Goal: Information Seeking & Learning: Stay updated

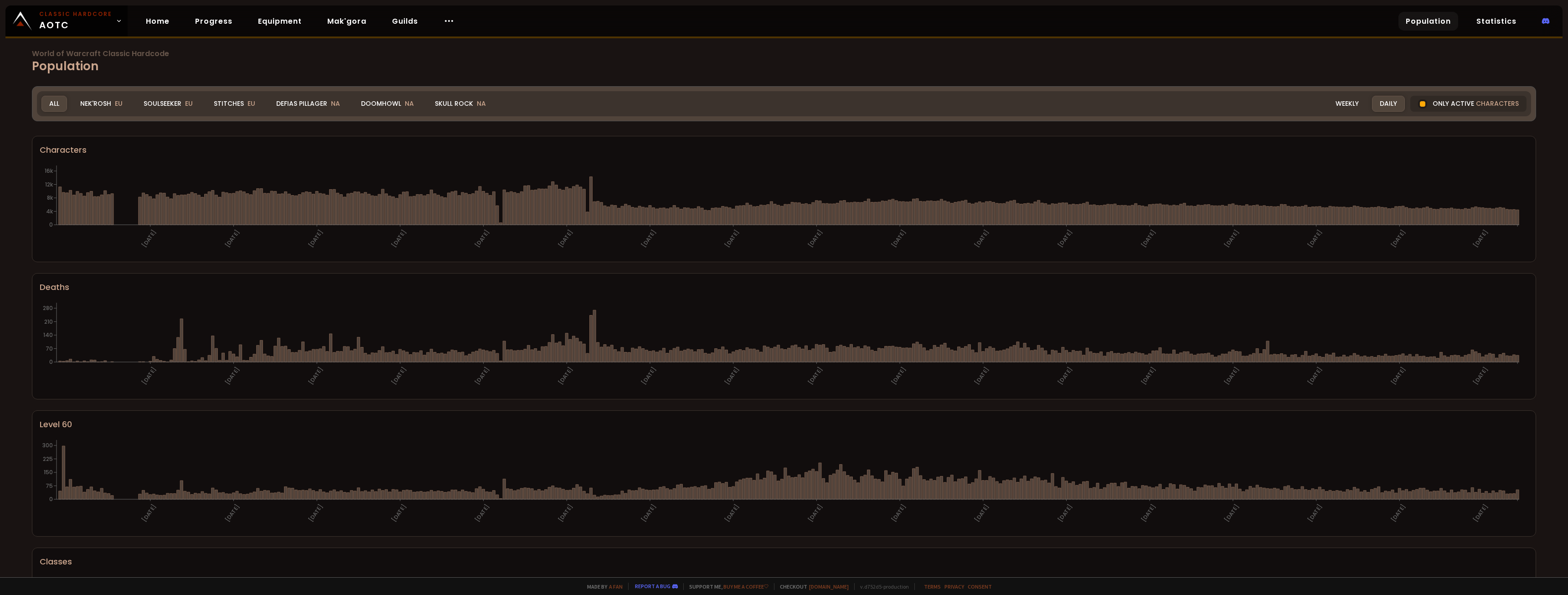
drag, startPoint x: 101, startPoint y: 107, endPoint x: 377, endPoint y: 121, distance: 276.4
click at [101, 107] on div "Nek'Rosh EU" at bounding box center [101, 104] width 58 height 16
click at [320, 104] on div "Defias Pillager NA" at bounding box center [308, 104] width 79 height 16
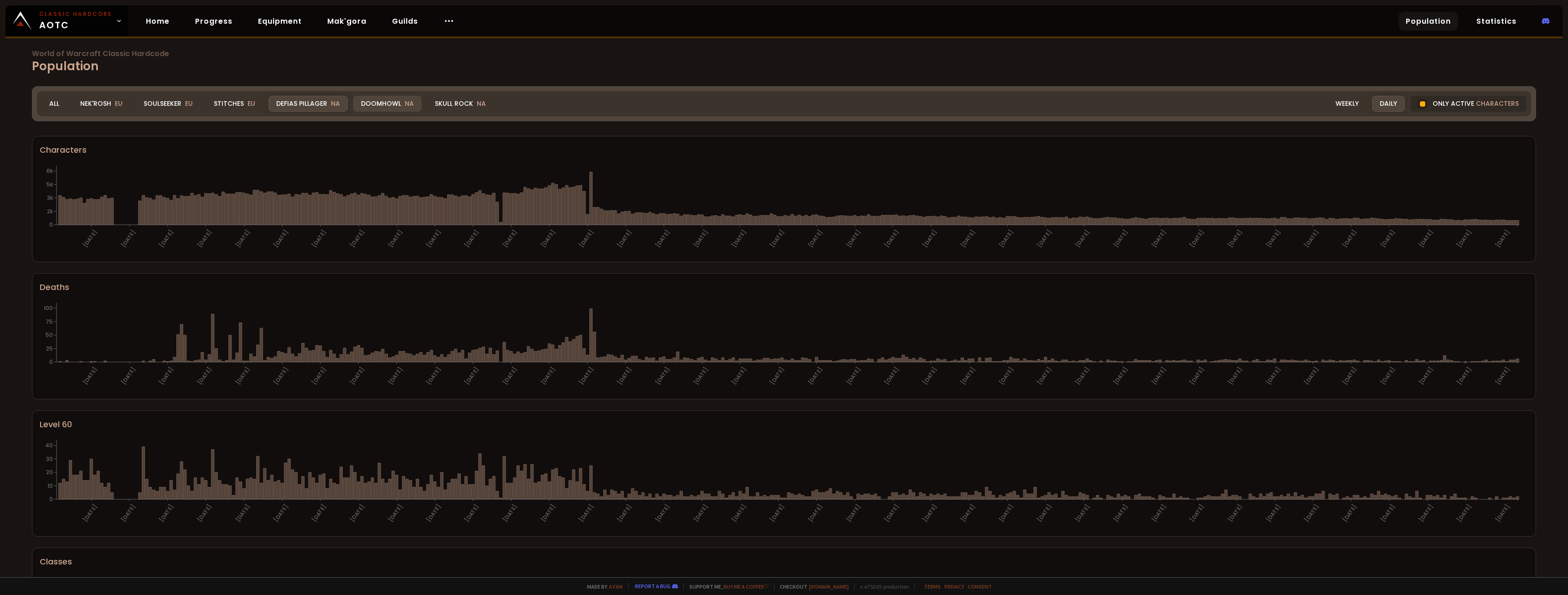
click at [370, 103] on div "Doomhowl NA" at bounding box center [387, 104] width 68 height 16
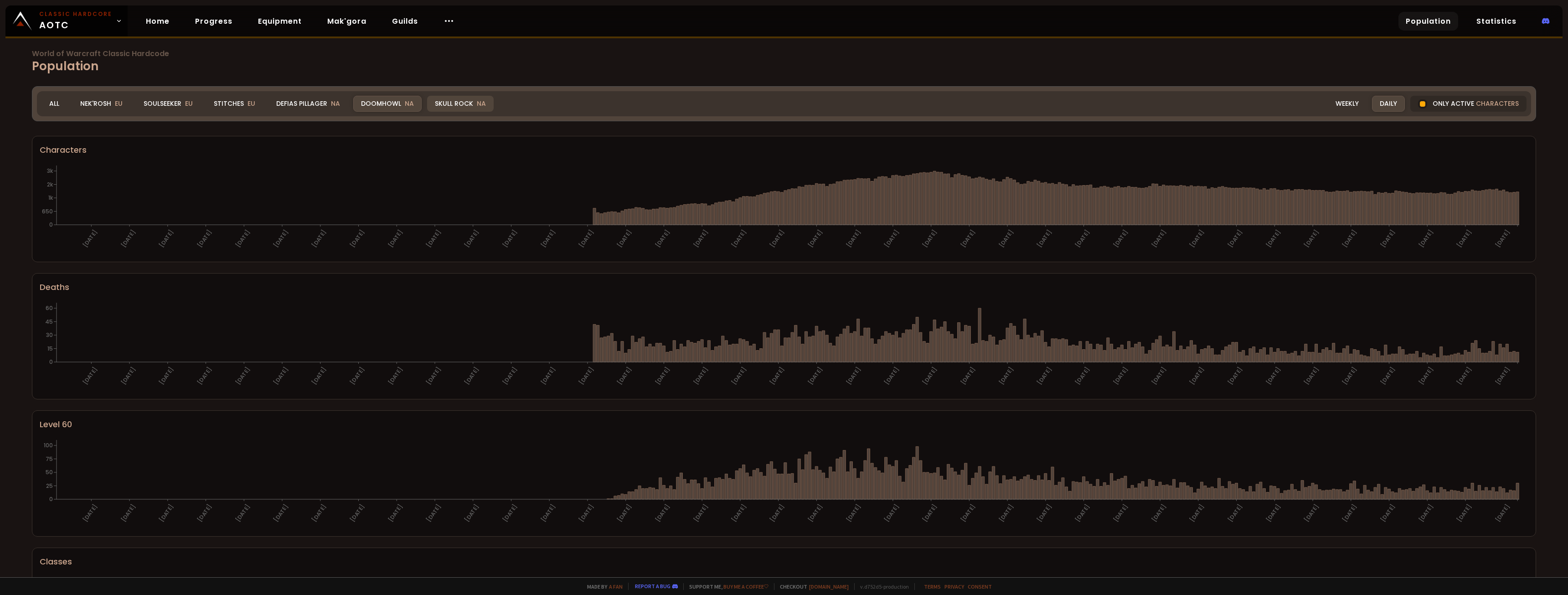
click at [441, 106] on div "Skull Rock NA" at bounding box center [460, 104] width 66 height 16
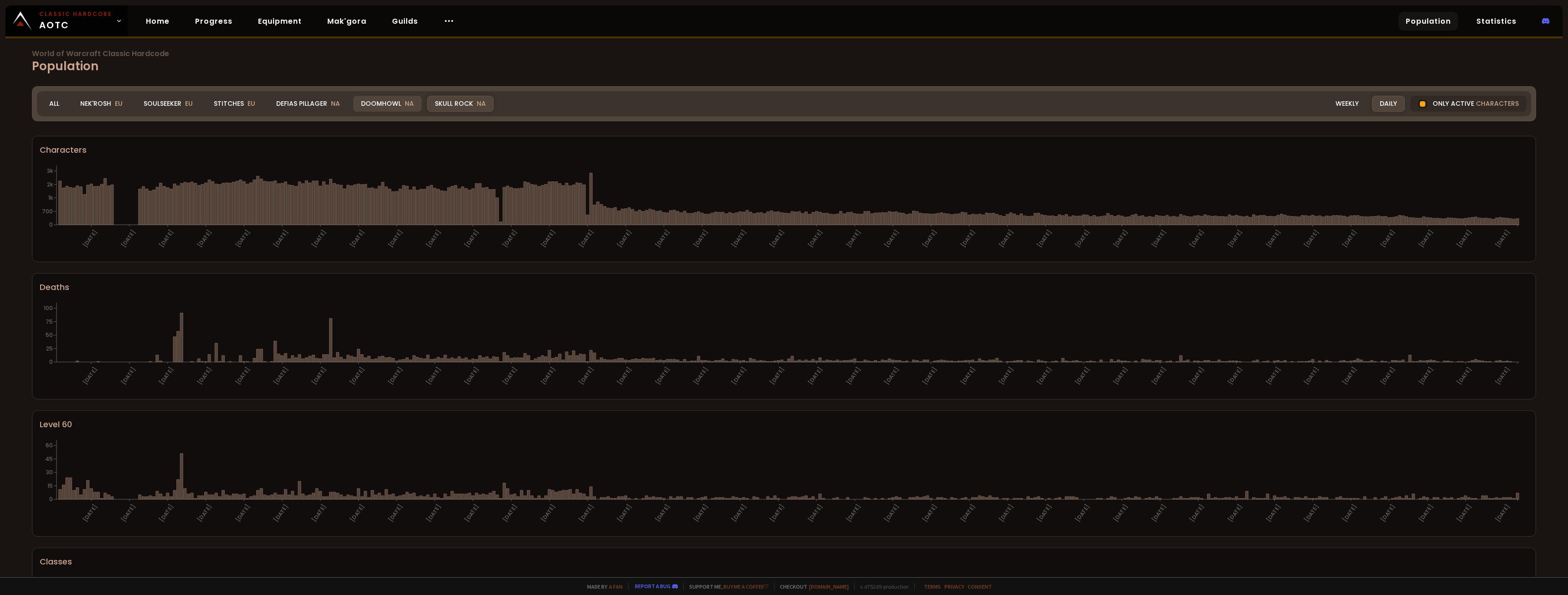
click at [384, 105] on div "Doomhowl NA" at bounding box center [387, 104] width 68 height 16
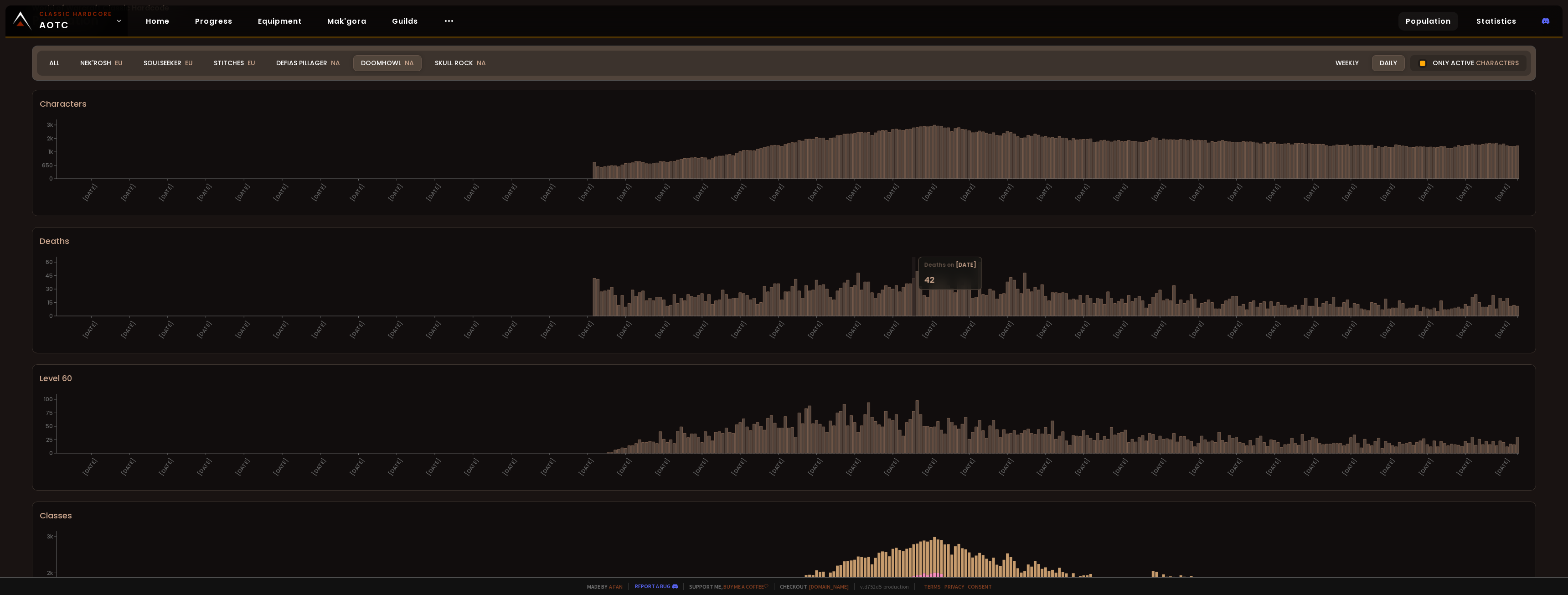
scroll to position [228, 0]
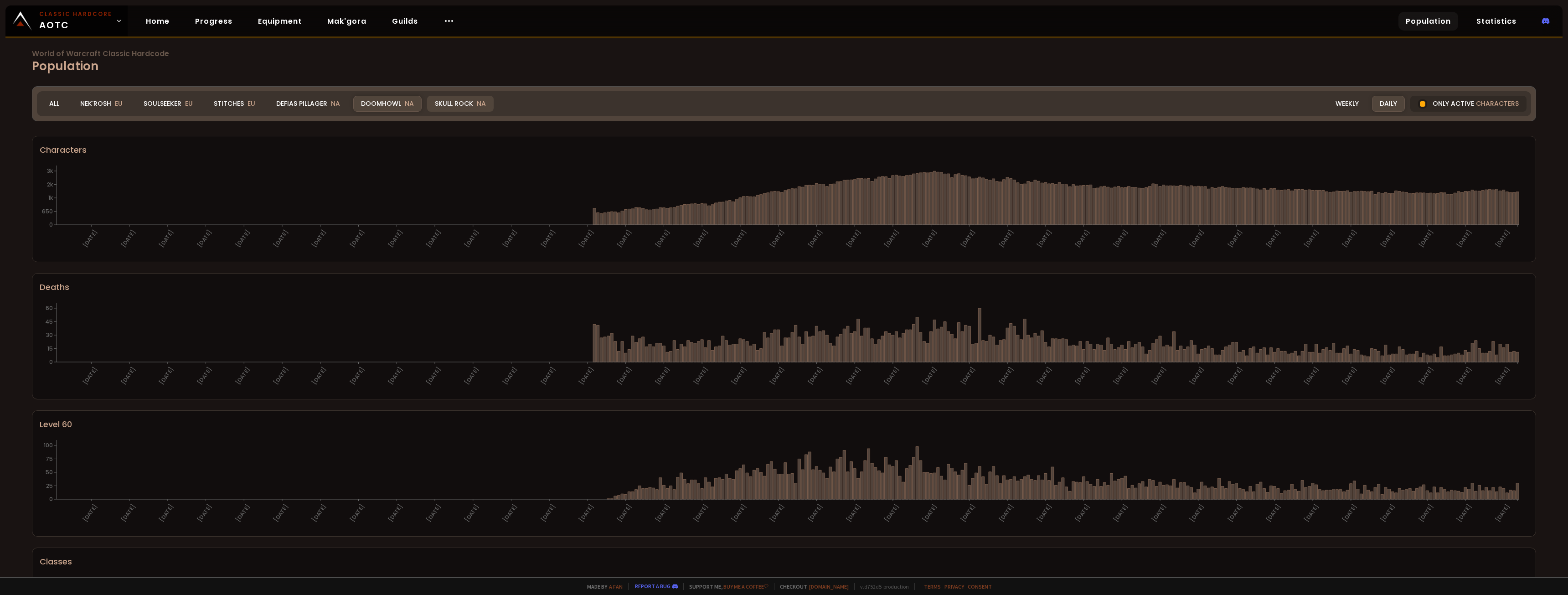
click at [455, 105] on div "Skull Rock NA" at bounding box center [460, 104] width 66 height 16
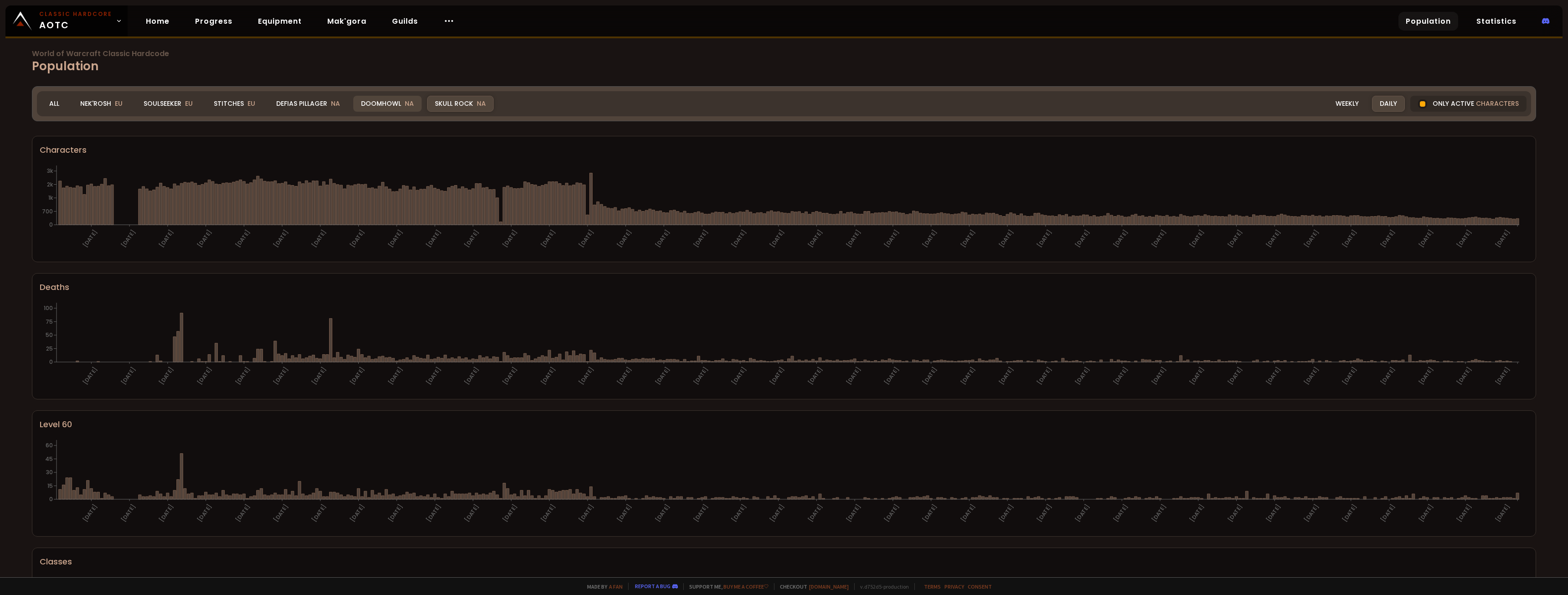
click at [390, 103] on div "Doomhowl NA" at bounding box center [387, 104] width 68 height 16
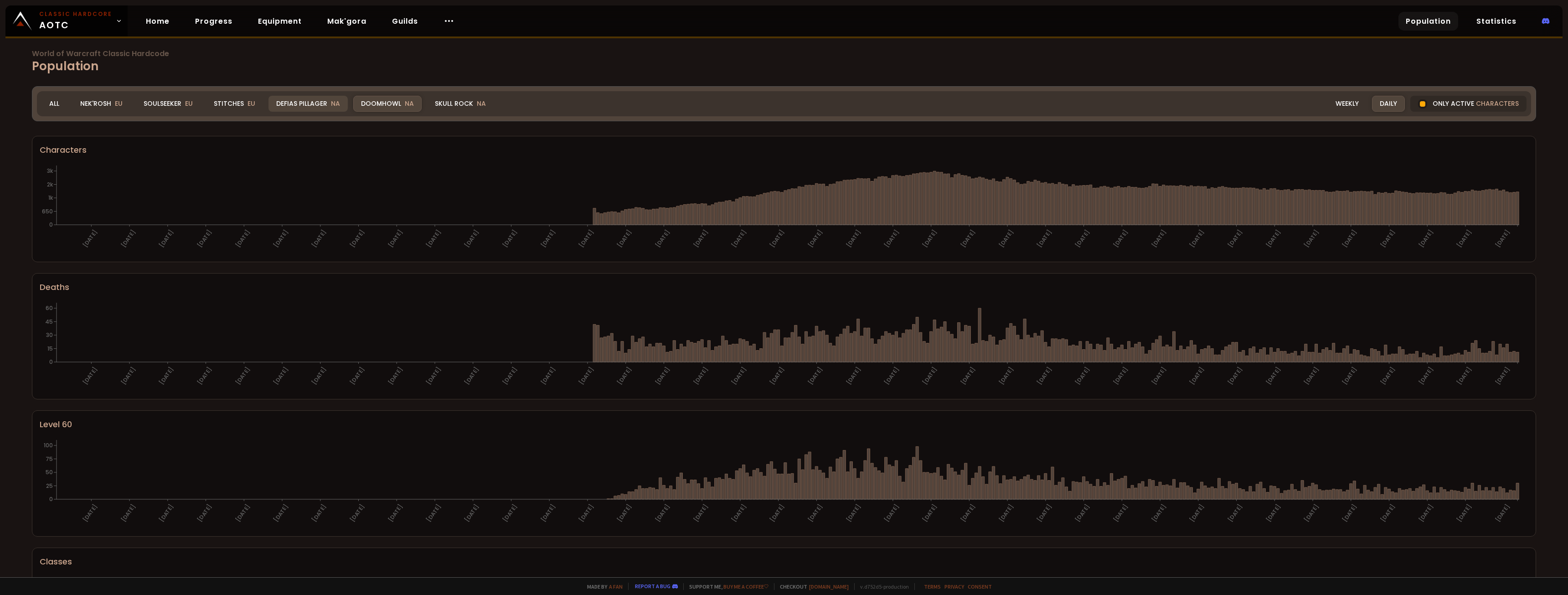
click at [289, 100] on div "Defias Pillager NA" at bounding box center [308, 104] width 79 height 16
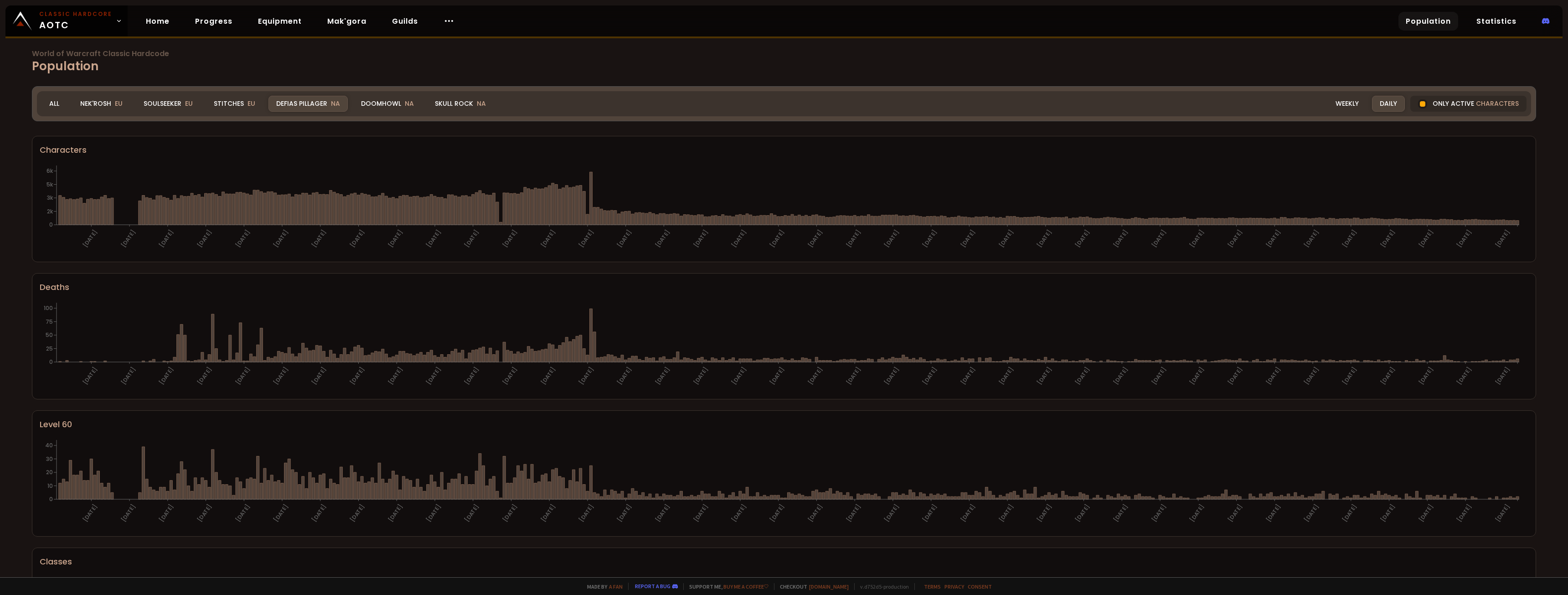
click at [320, 102] on div "Defias Pillager NA" at bounding box center [308, 104] width 79 height 16
click at [453, 102] on div "Skull Rock NA" at bounding box center [460, 104] width 66 height 16
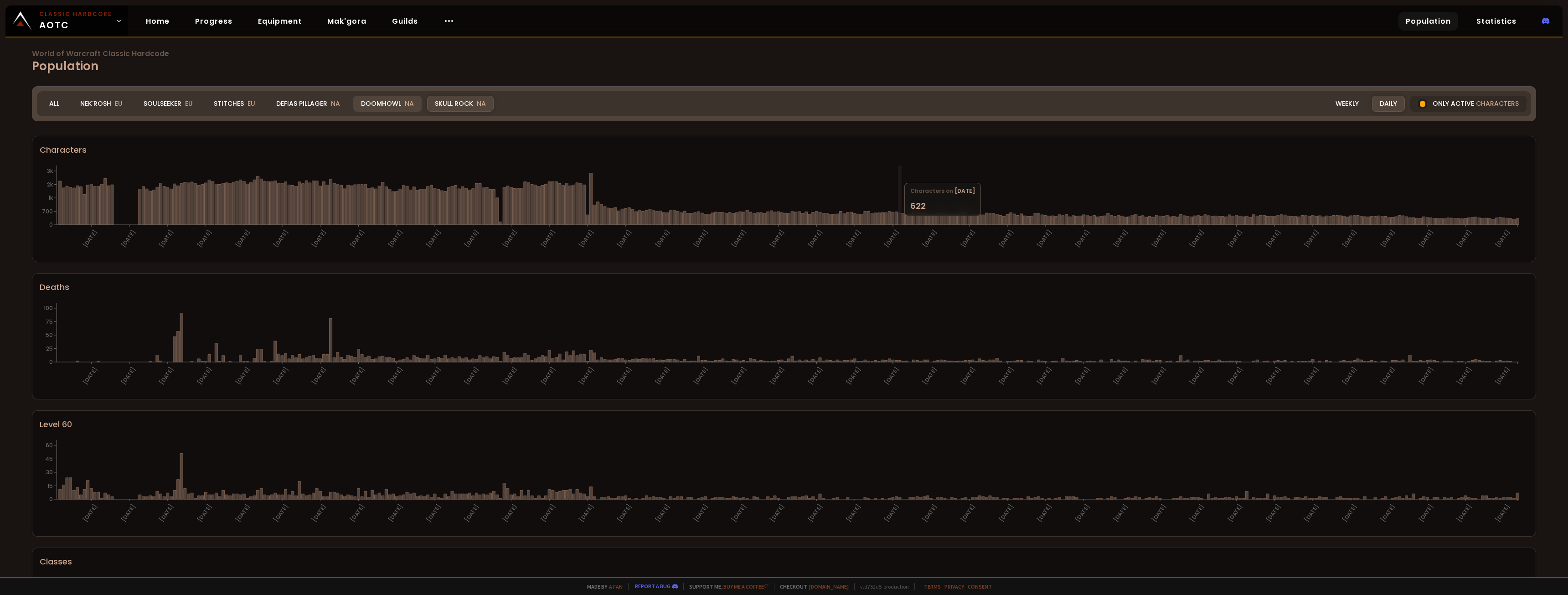
click at [373, 104] on div "Doomhowl NA" at bounding box center [387, 104] width 68 height 16
click at [387, 103] on div "Doomhowl NA" at bounding box center [387, 104] width 68 height 16
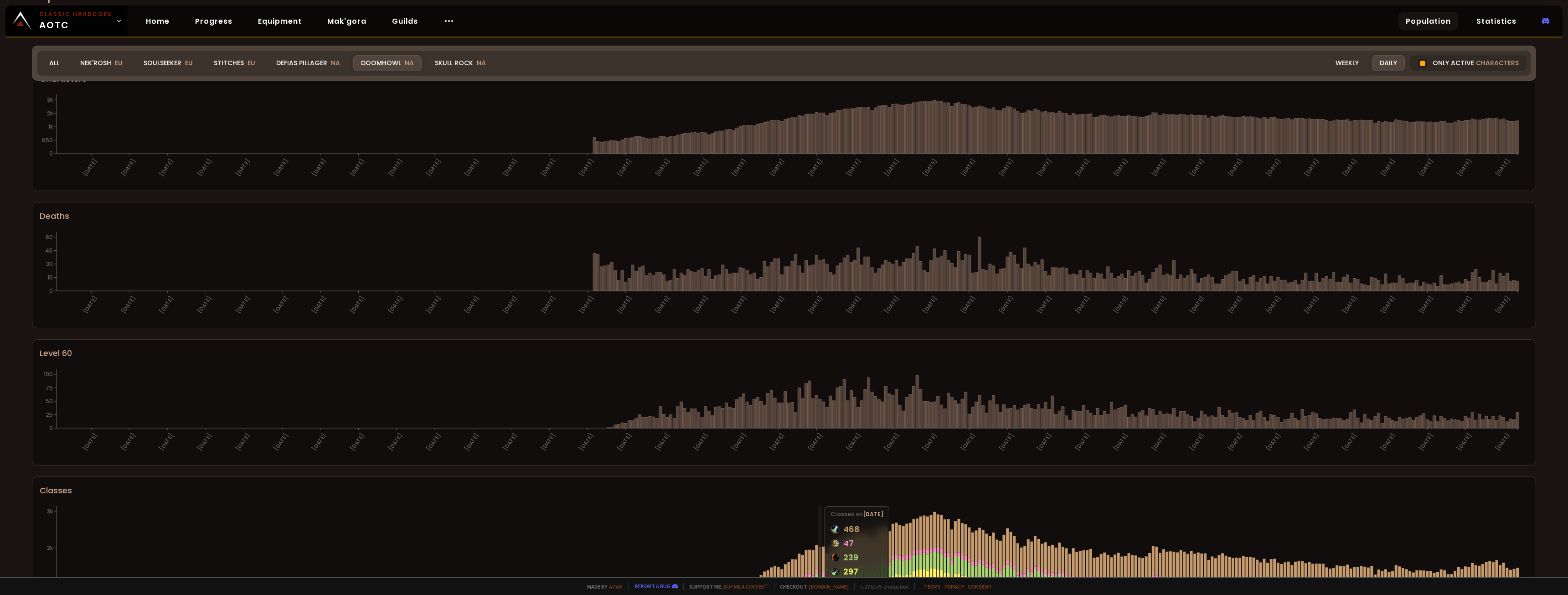
scroll to position [336, 0]
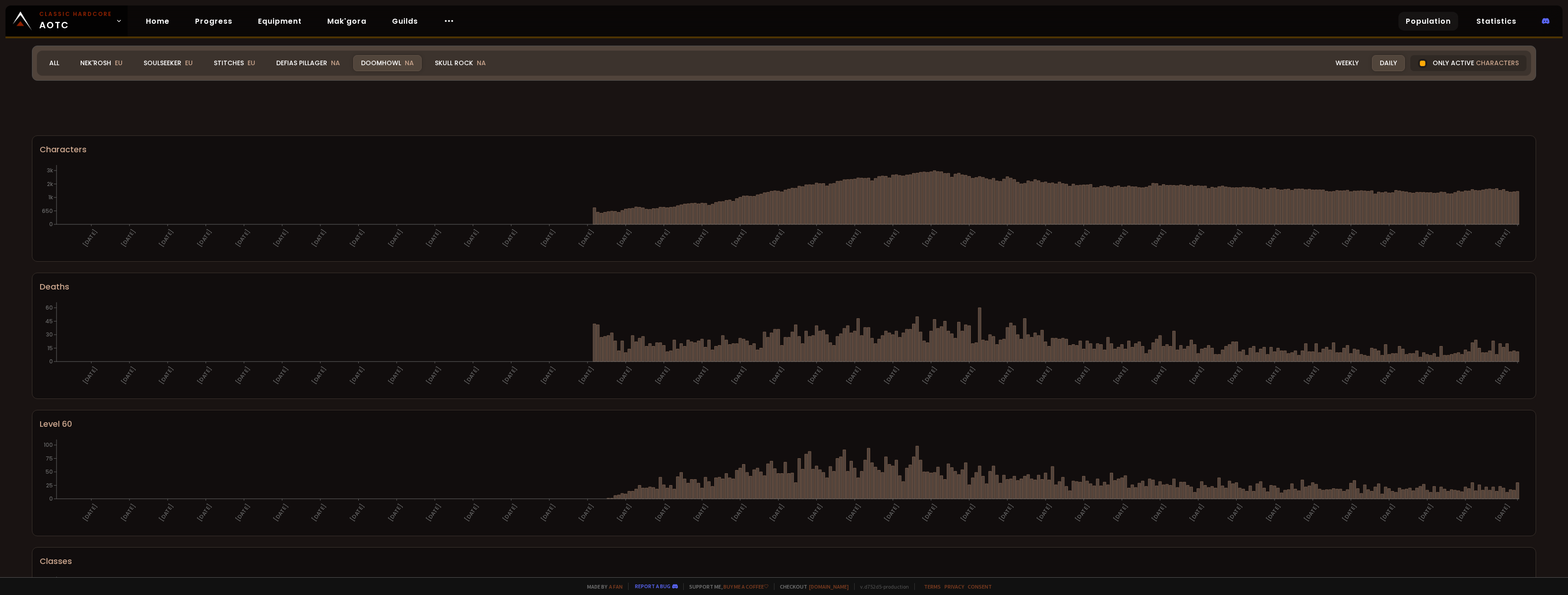
scroll to position [336, 0]
